Goal: Communication & Community: Participate in discussion

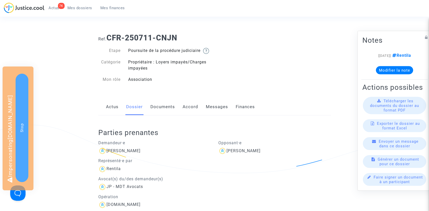
click at [211, 108] on link "Messages" at bounding box center [217, 106] width 22 height 17
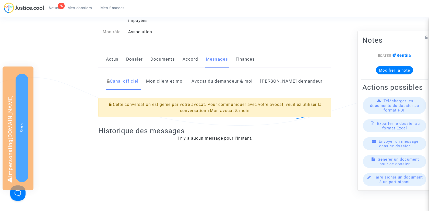
scroll to position [15, 0]
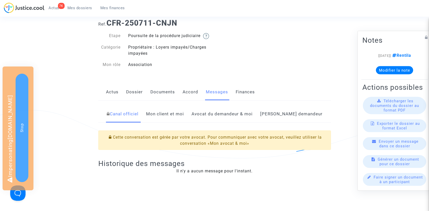
click at [220, 119] on link "Avocat du demandeur & moi" at bounding box center [221, 113] width 61 height 17
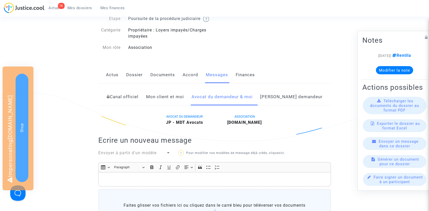
scroll to position [56, 0]
